Goal: Check status: Check status

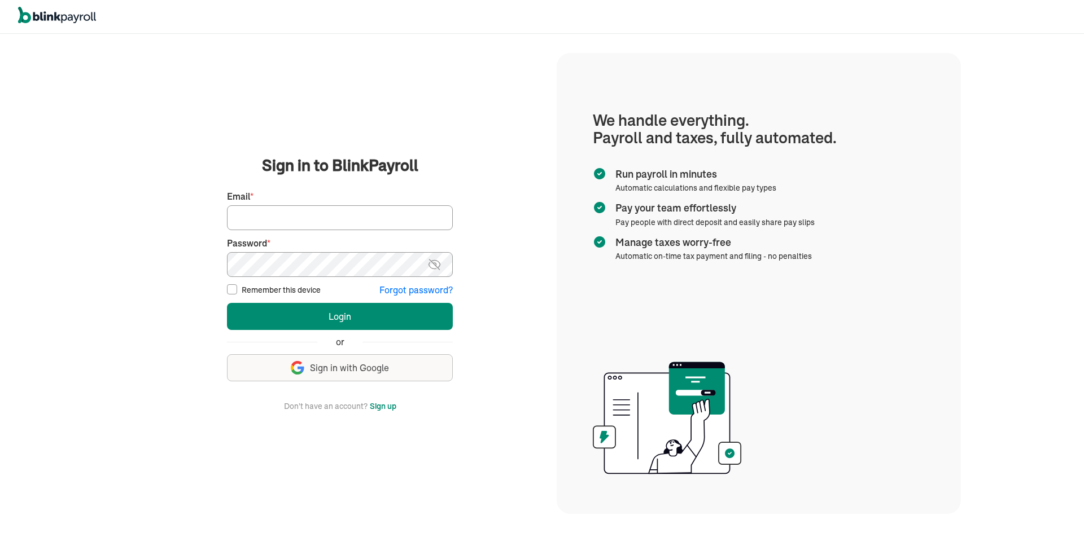
type input "laura@rrdayton.com"
click at [227, 303] on button "Login" at bounding box center [340, 316] width 226 height 27
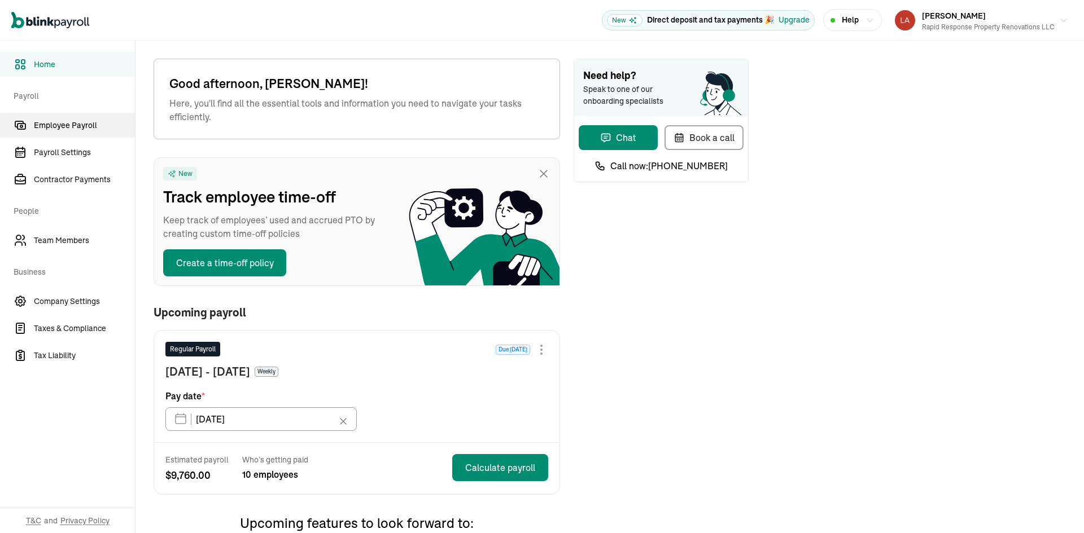
click at [78, 130] on span "Employee Payroll" at bounding box center [84, 126] width 101 height 12
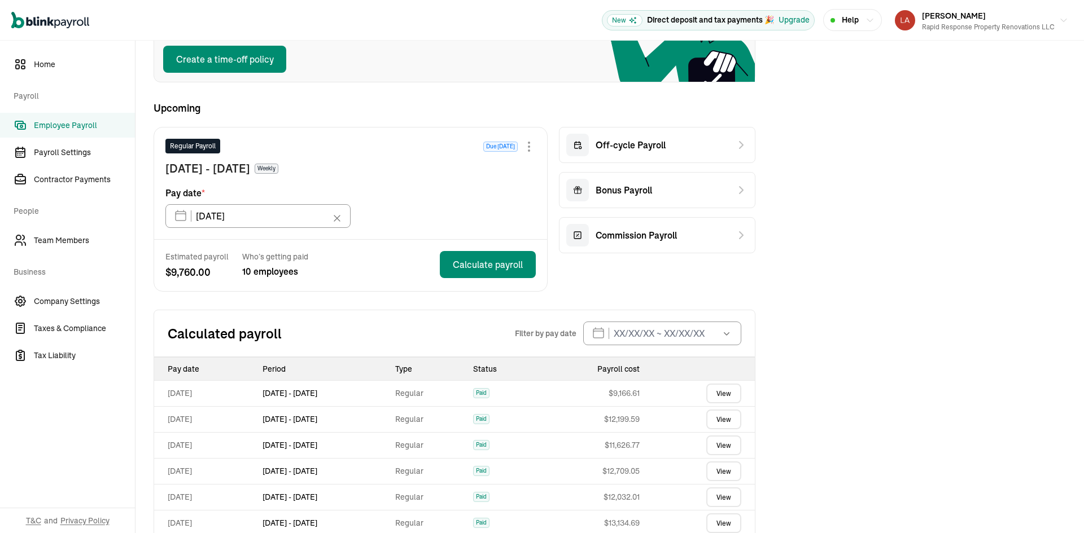
scroll to position [194, 0]
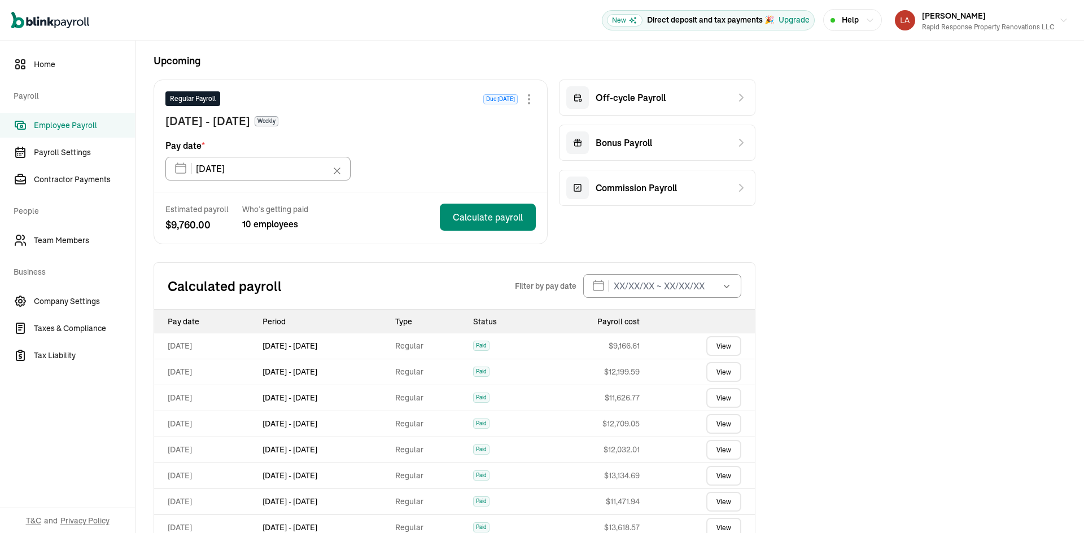
click at [728, 345] on link "View" at bounding box center [723, 346] width 35 height 20
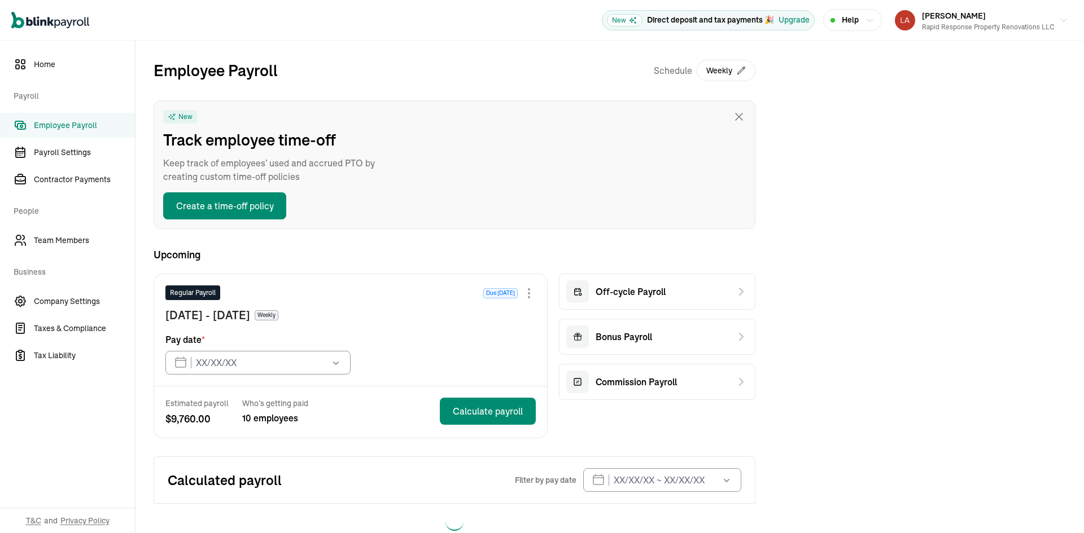
type input "[DATE]"
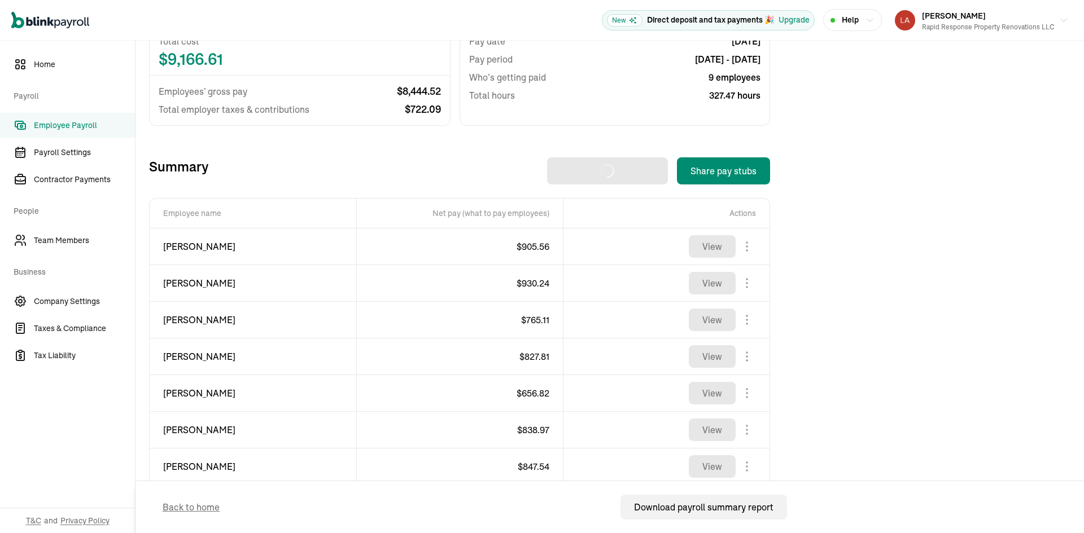
scroll to position [399, 0]
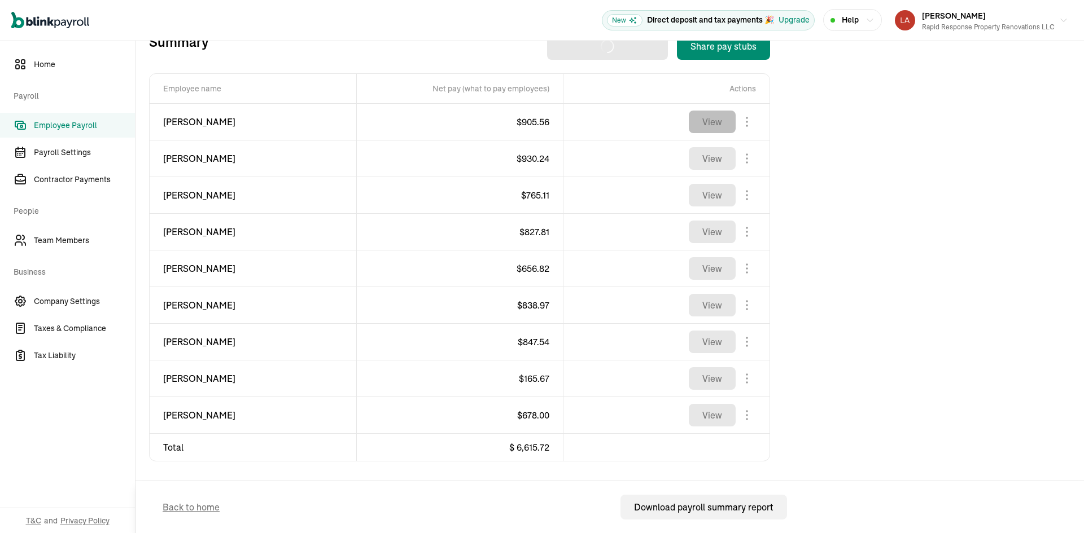
click at [717, 128] on button "View" at bounding box center [712, 122] width 47 height 23
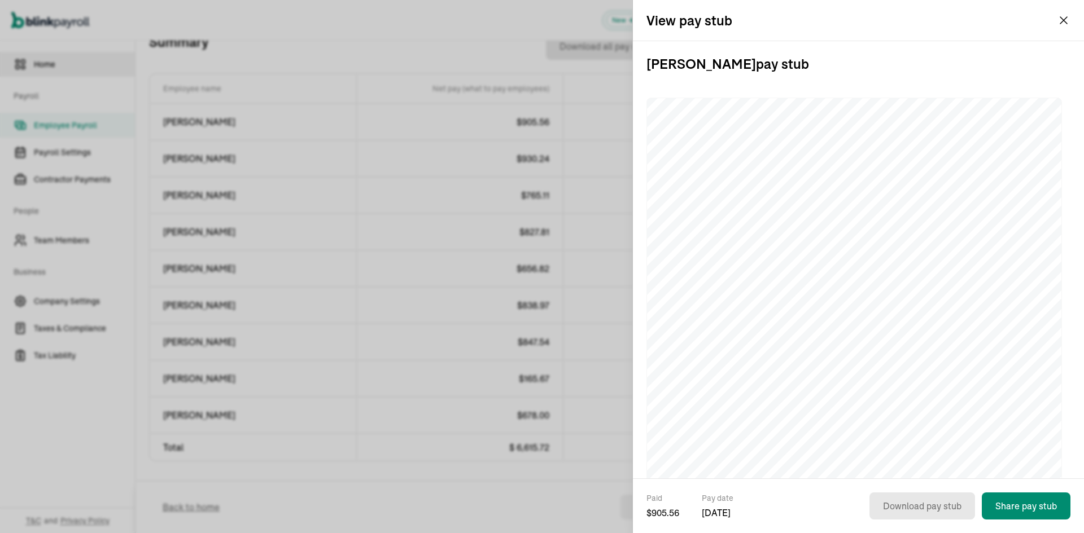
click at [47, 67] on span "Home" at bounding box center [84, 65] width 101 height 12
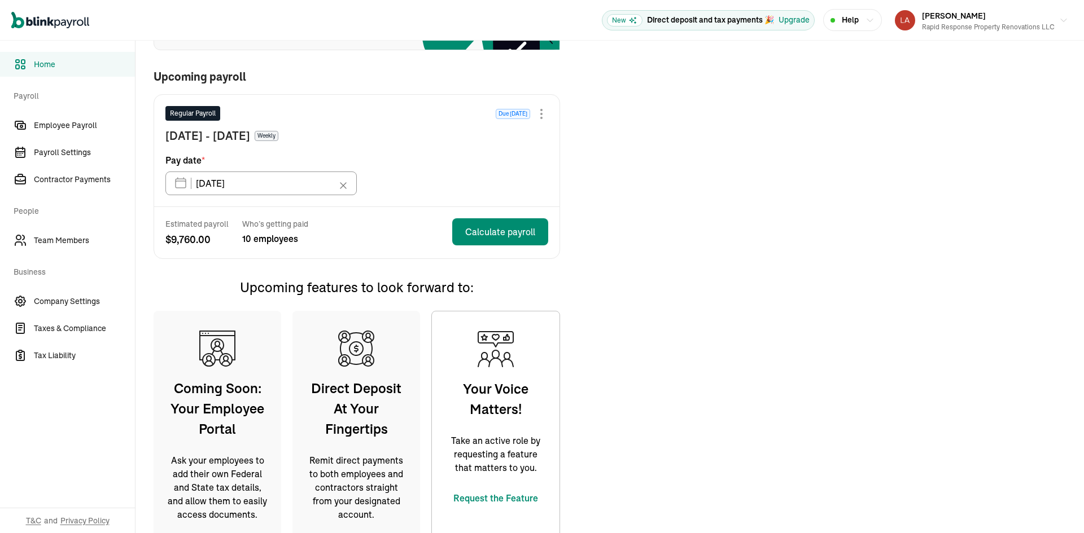
scroll to position [262, 0]
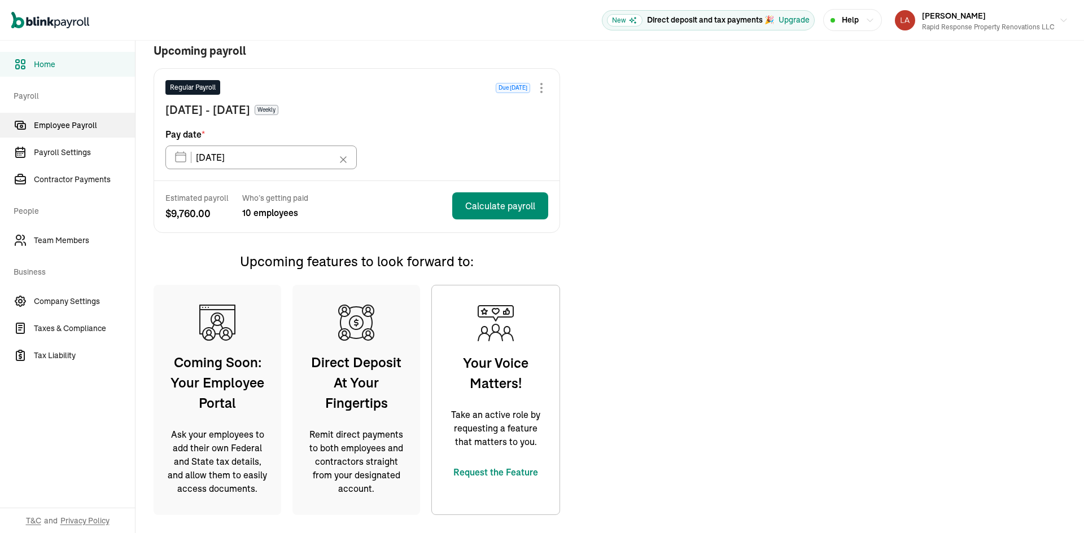
click at [77, 122] on span "Employee Payroll" at bounding box center [84, 126] width 101 height 12
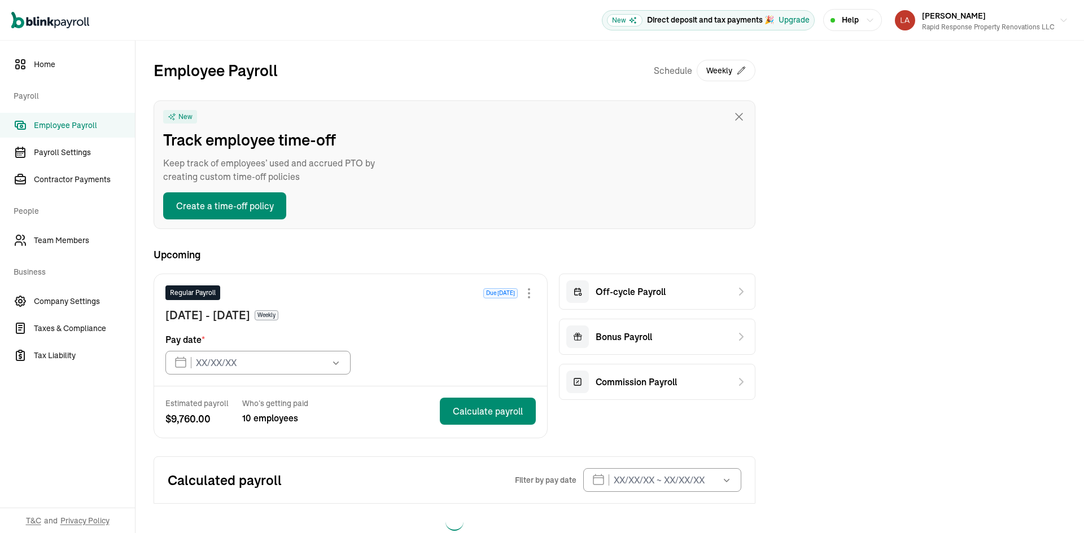
type input "[DATE]"
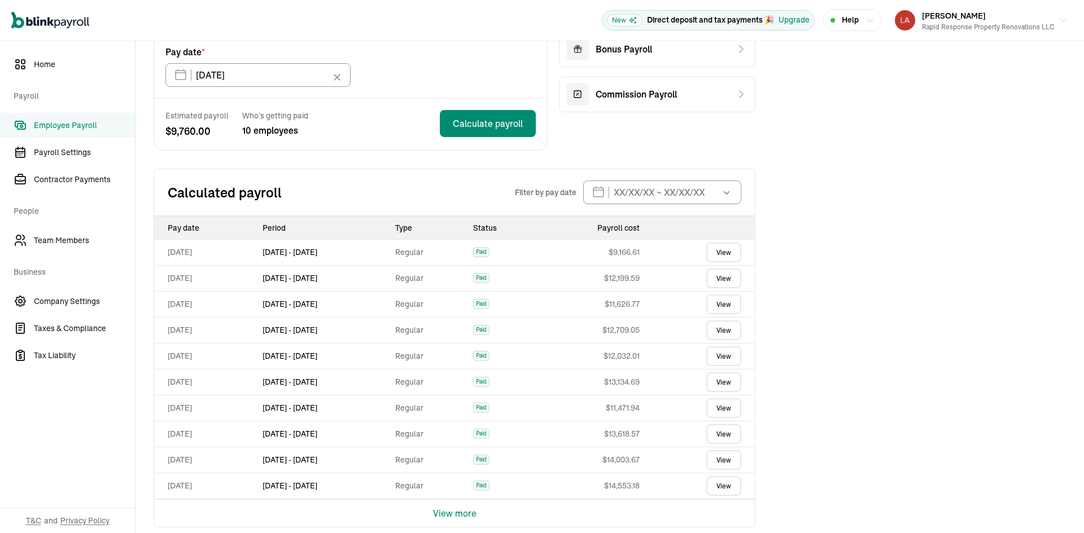
scroll to position [300, 0]
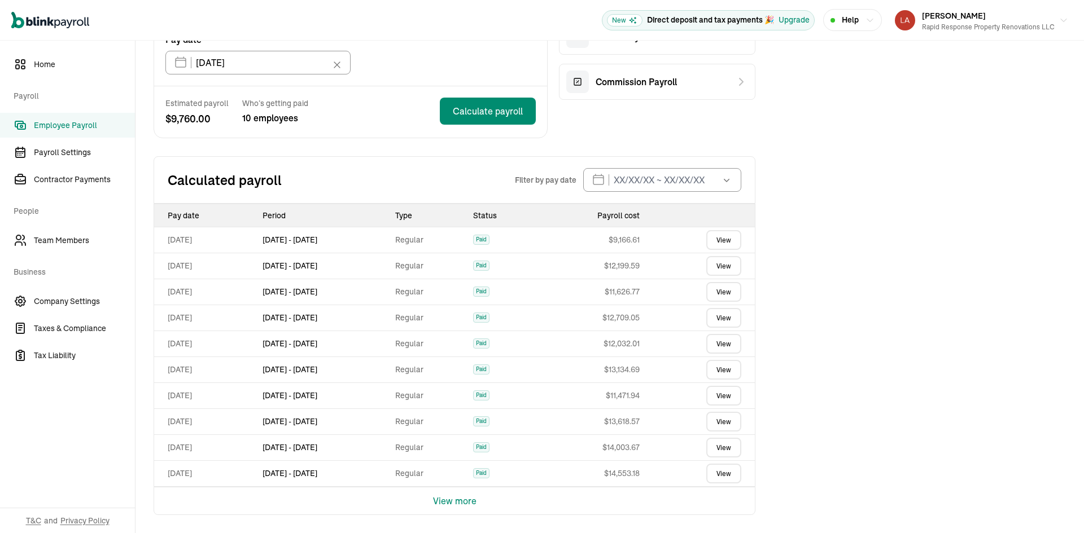
click at [718, 346] on link "View" at bounding box center [723, 344] width 35 height 20
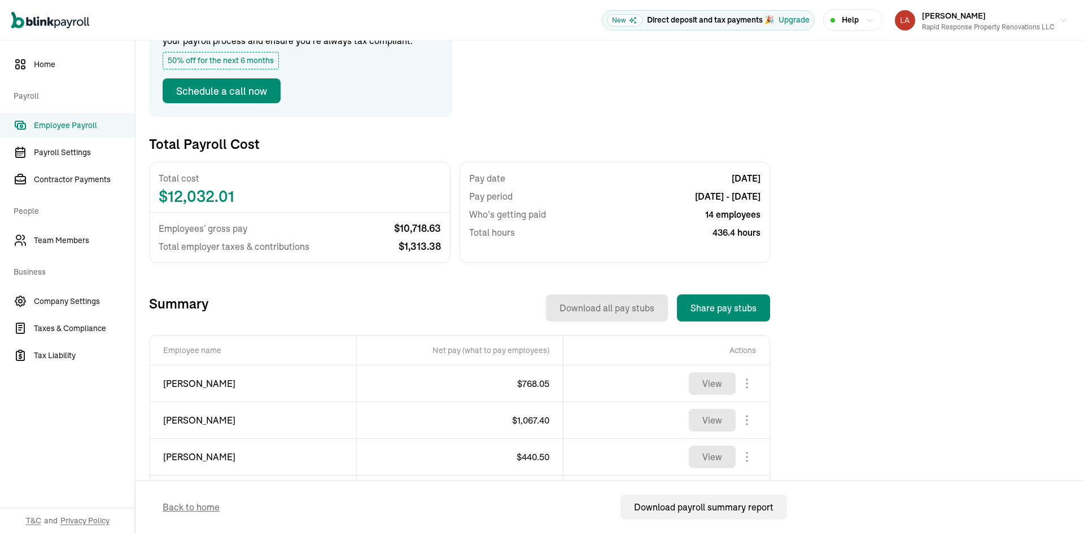
scroll to position [169, 0]
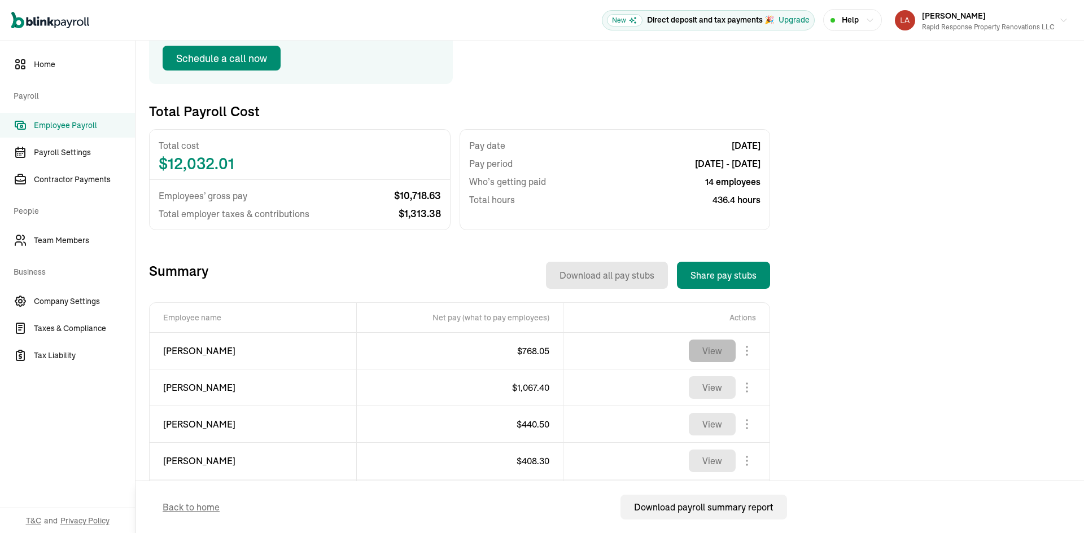
click at [698, 345] on button "View" at bounding box center [712, 351] width 47 height 23
click at [56, 129] on span "Employee Payroll" at bounding box center [84, 126] width 101 height 12
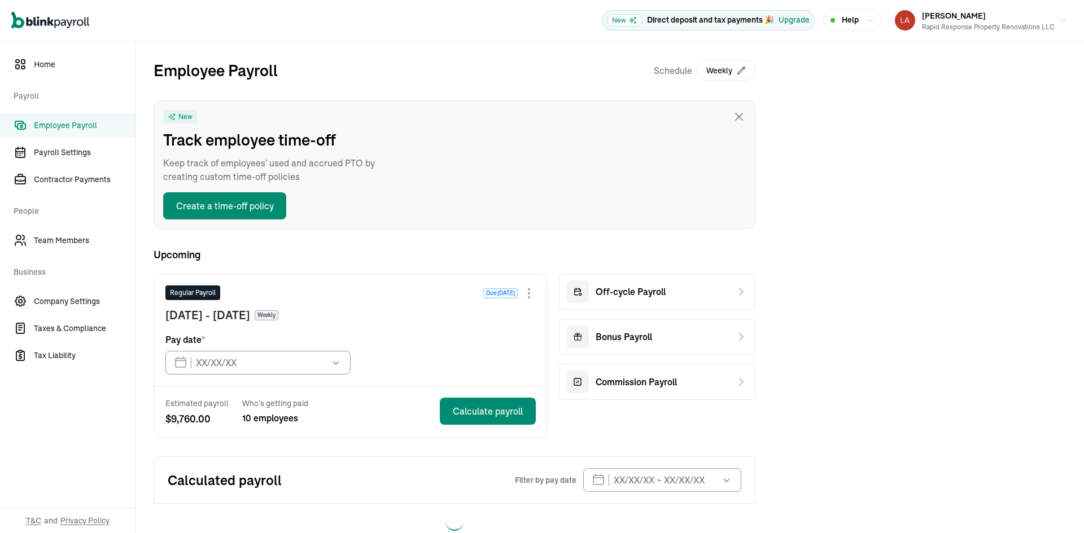
type input "[DATE]"
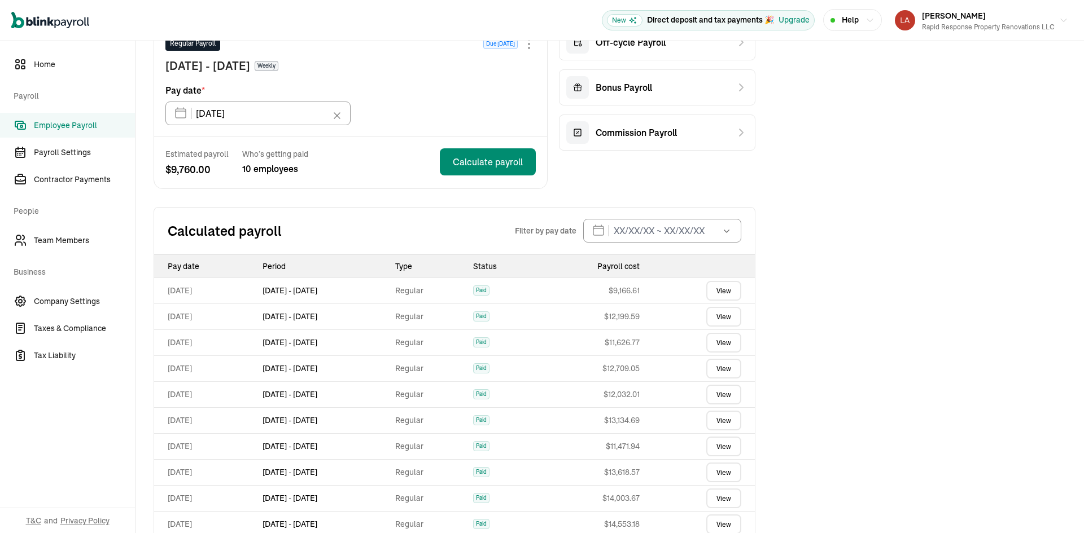
scroll to position [300, 0]
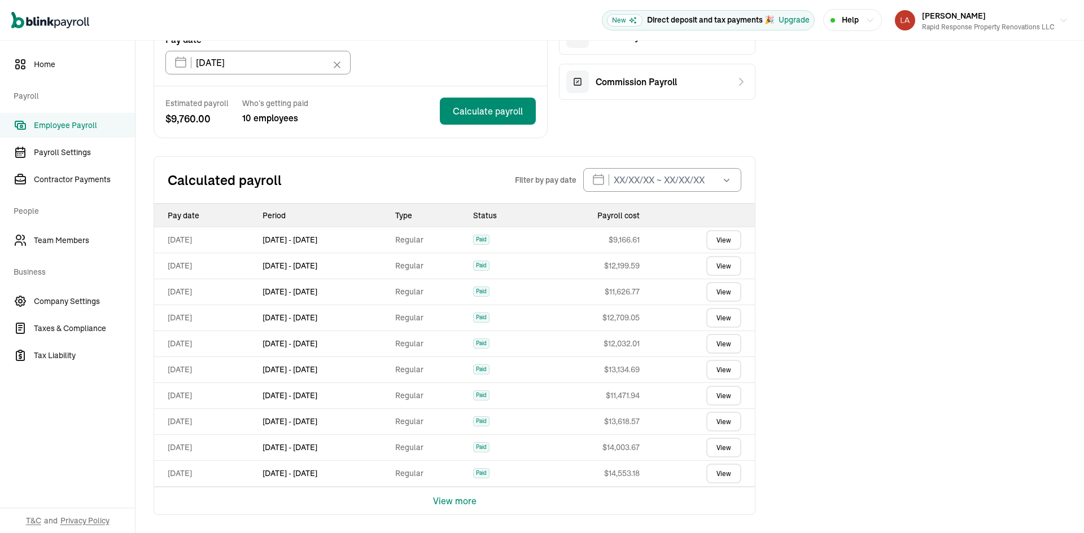
click at [725, 351] on link "View" at bounding box center [723, 344] width 35 height 20
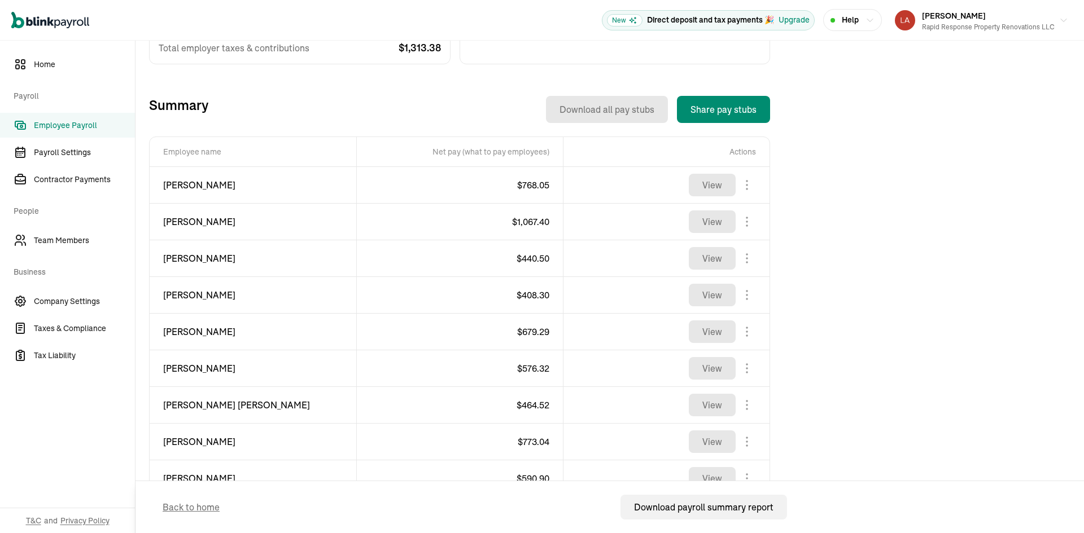
scroll to position [452, 0]
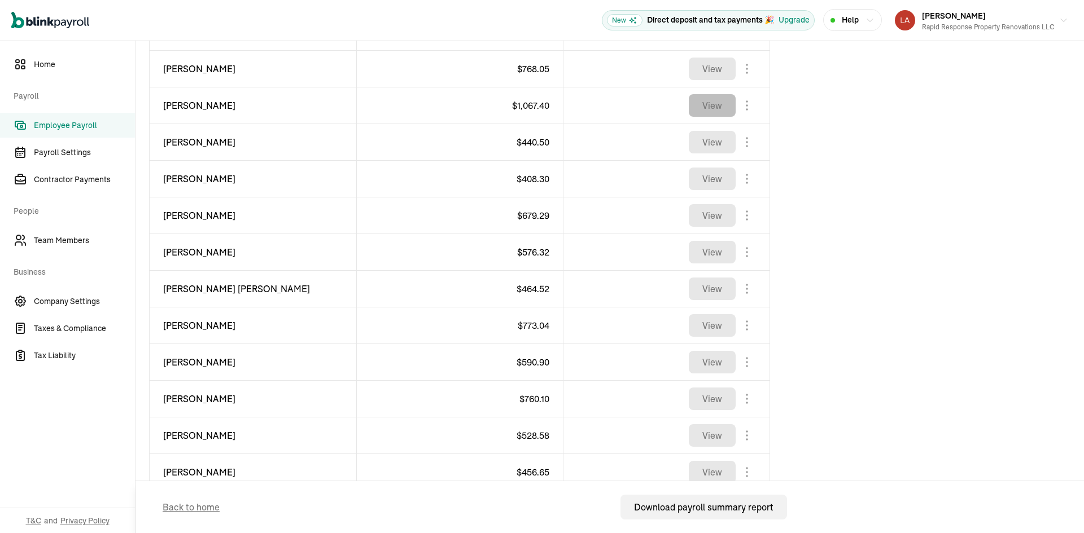
click at [703, 111] on button "View" at bounding box center [712, 105] width 47 height 23
click at [54, 128] on span "Employee Payroll" at bounding box center [84, 126] width 101 height 12
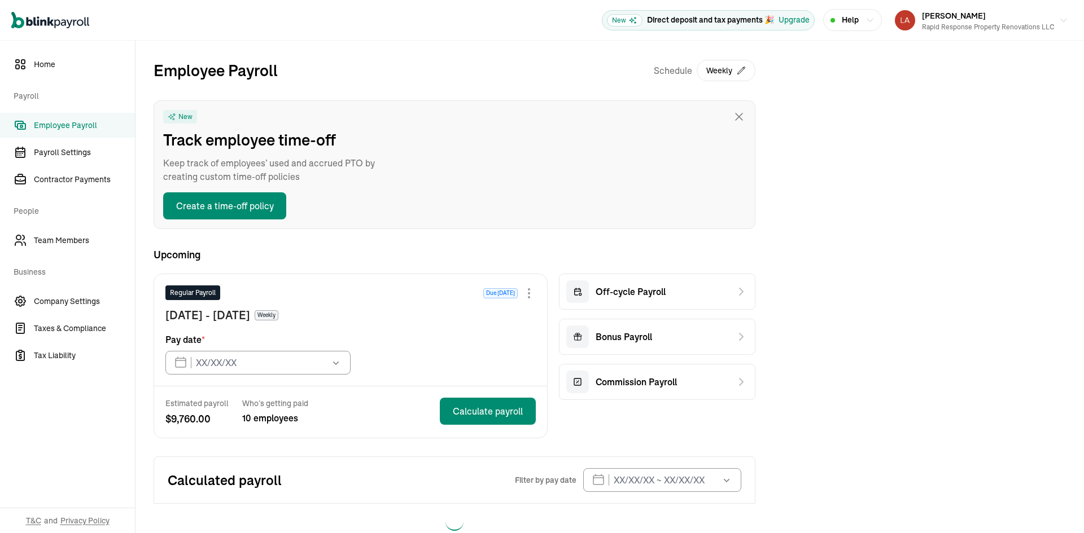
type input "[DATE]"
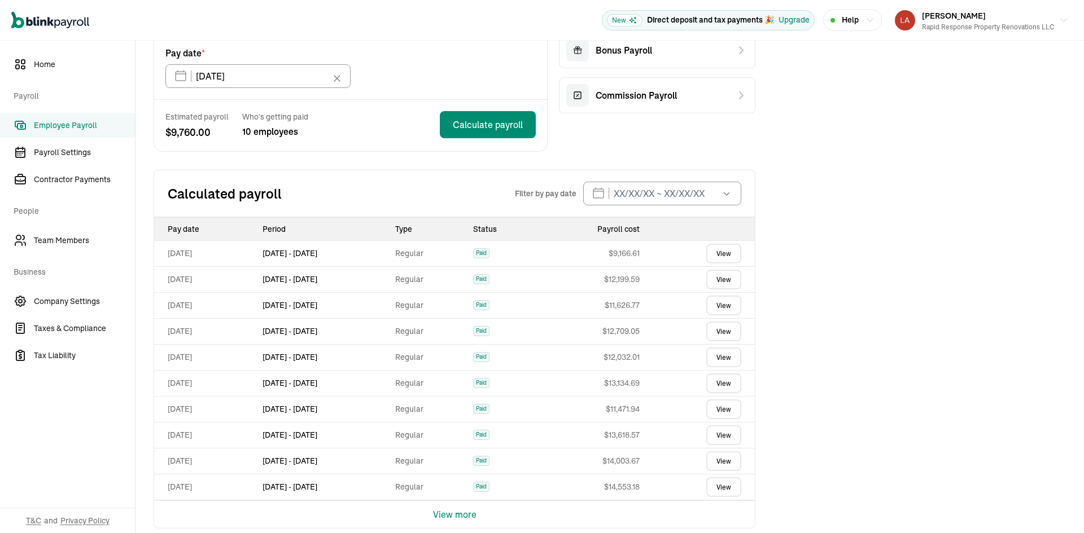
scroll to position [300, 0]
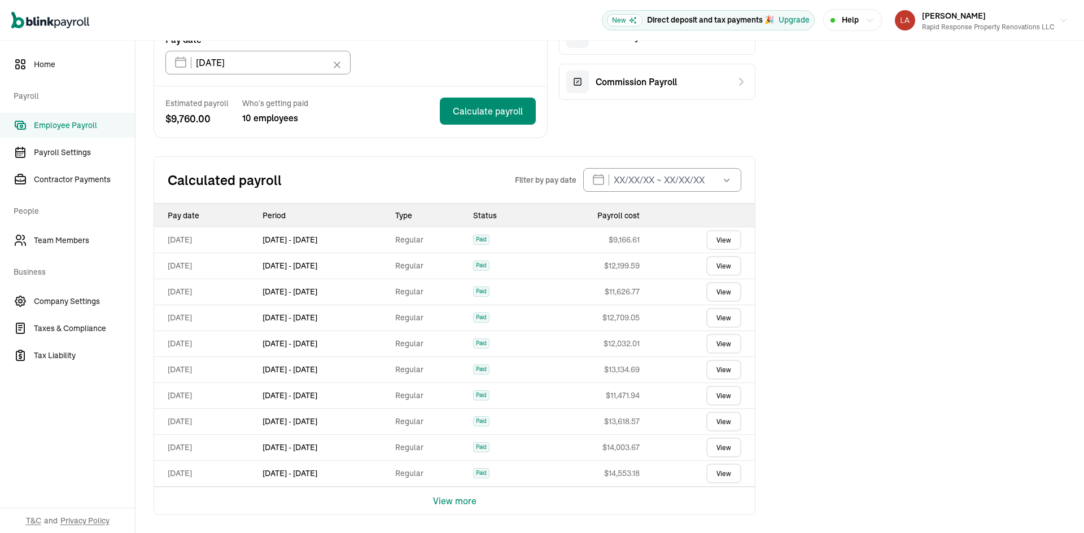
click at [728, 368] on link "View" at bounding box center [723, 370] width 35 height 20
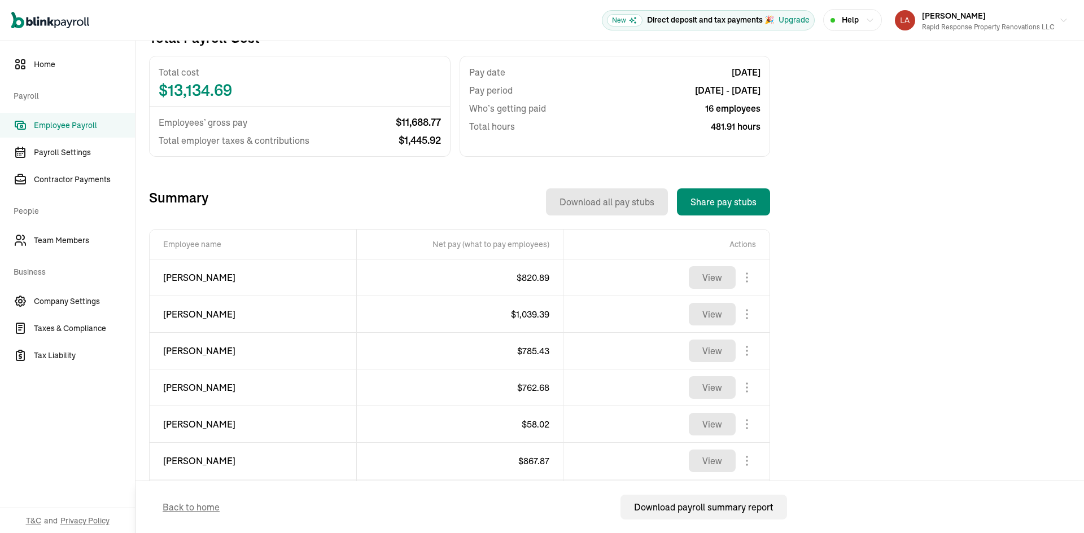
scroll to position [282, 0]
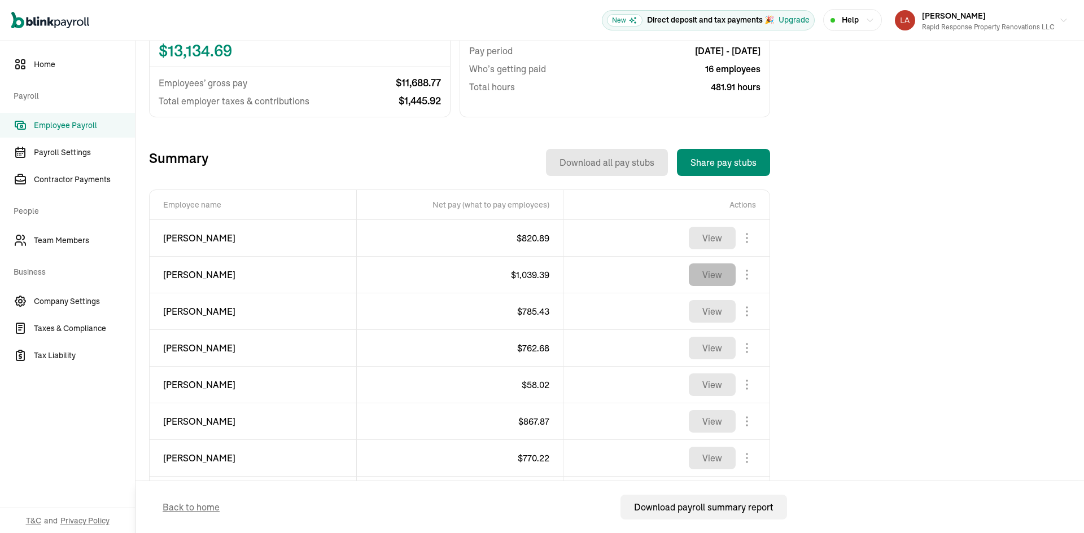
click at [710, 279] on button "View" at bounding box center [712, 275] width 47 height 23
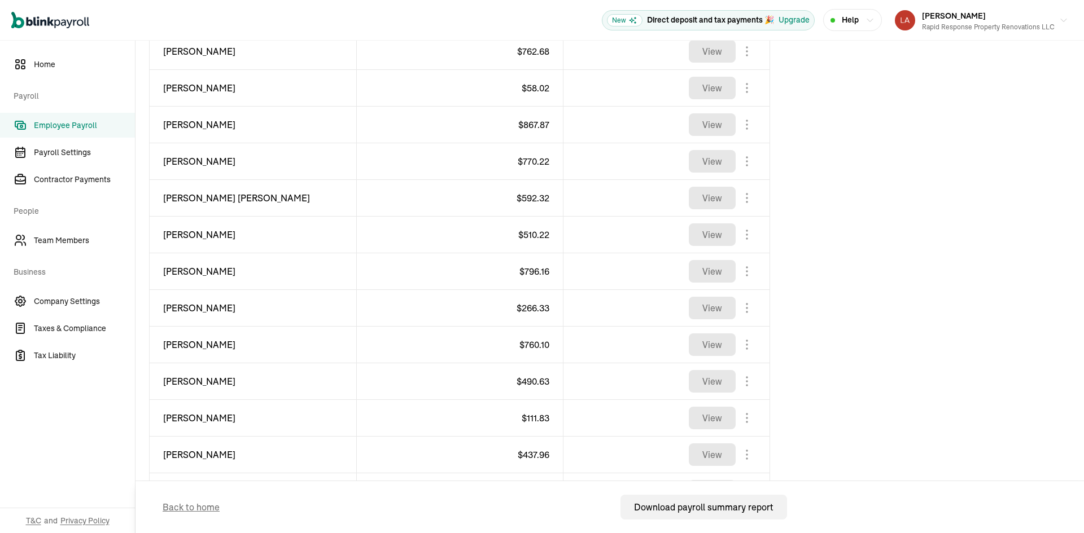
scroll to position [599, 0]
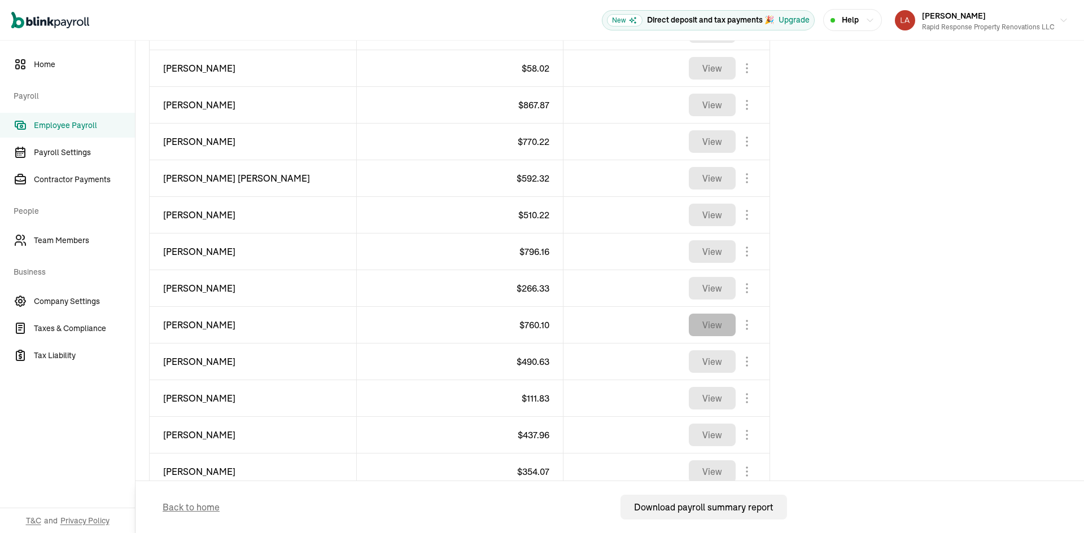
click at [705, 330] on button "View" at bounding box center [712, 325] width 47 height 23
